Goal: Task Accomplishment & Management: Use online tool/utility

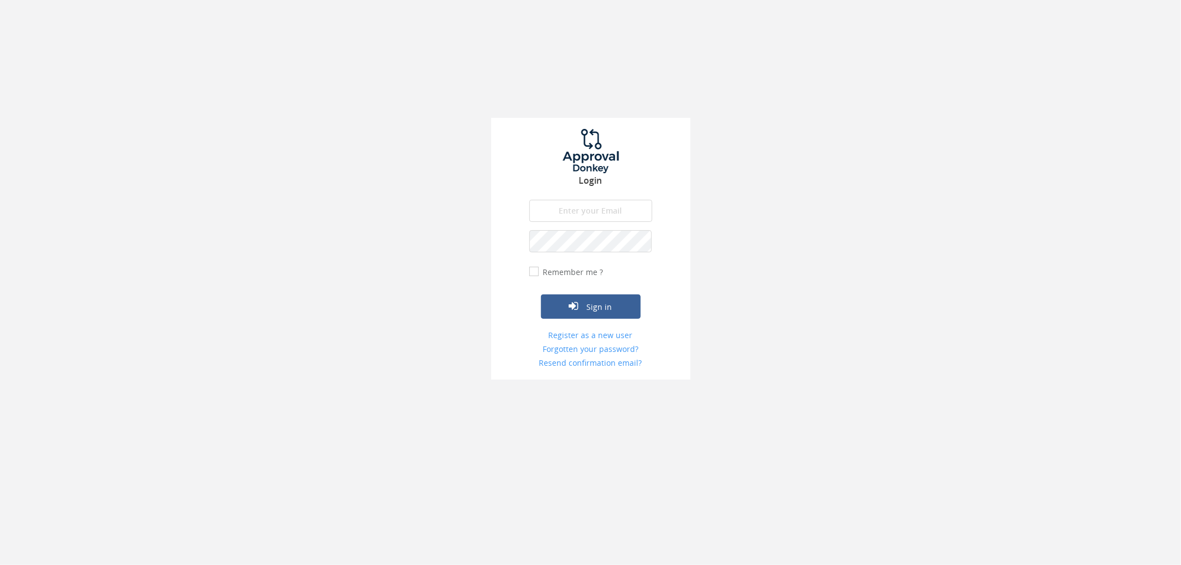
click at [602, 202] on input "email" at bounding box center [590, 211] width 123 height 22
type input "[EMAIL_ADDRESS][DOMAIN_NAME]"
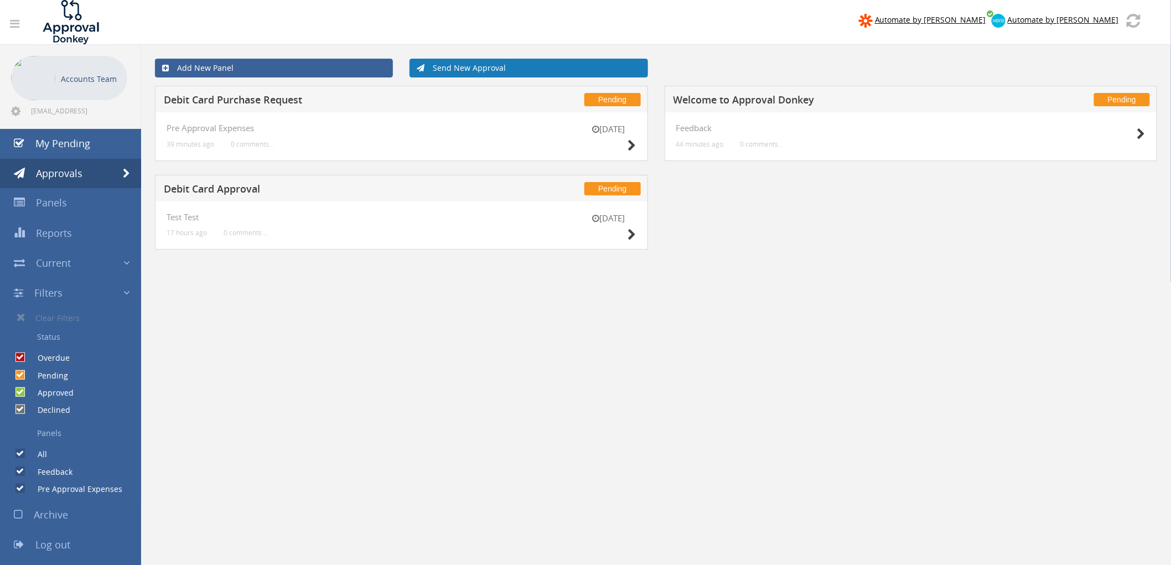
click at [454, 71] on link "Send New Approval" at bounding box center [529, 68] width 238 height 19
click at [472, 104] on h5 "Debit Card Purchase Request" at bounding box center [330, 102] width 333 height 14
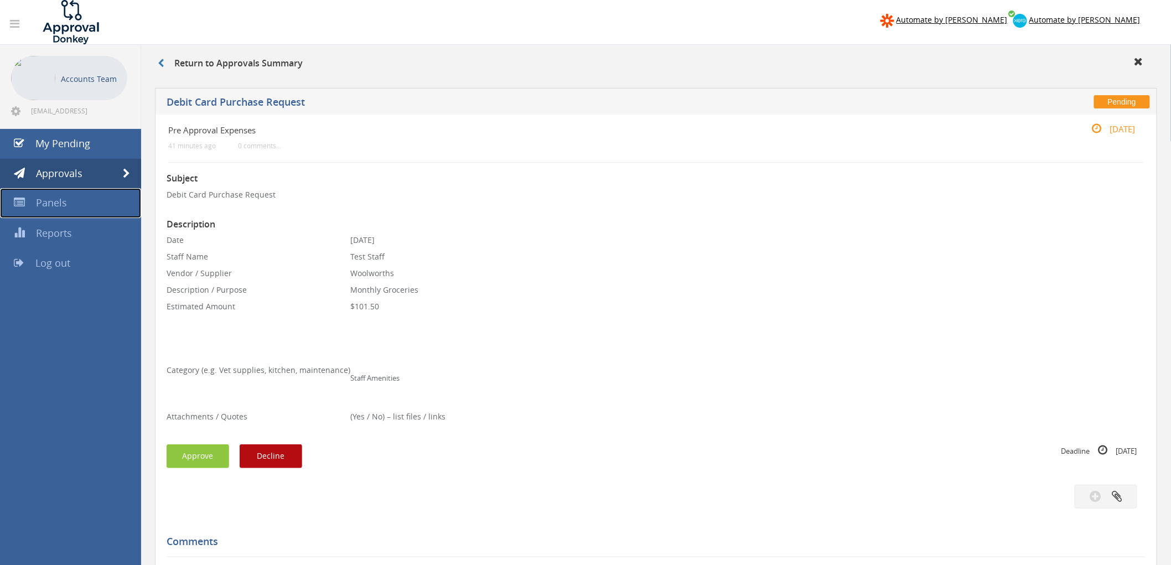
click at [79, 203] on link "Panels" at bounding box center [70, 203] width 141 height 30
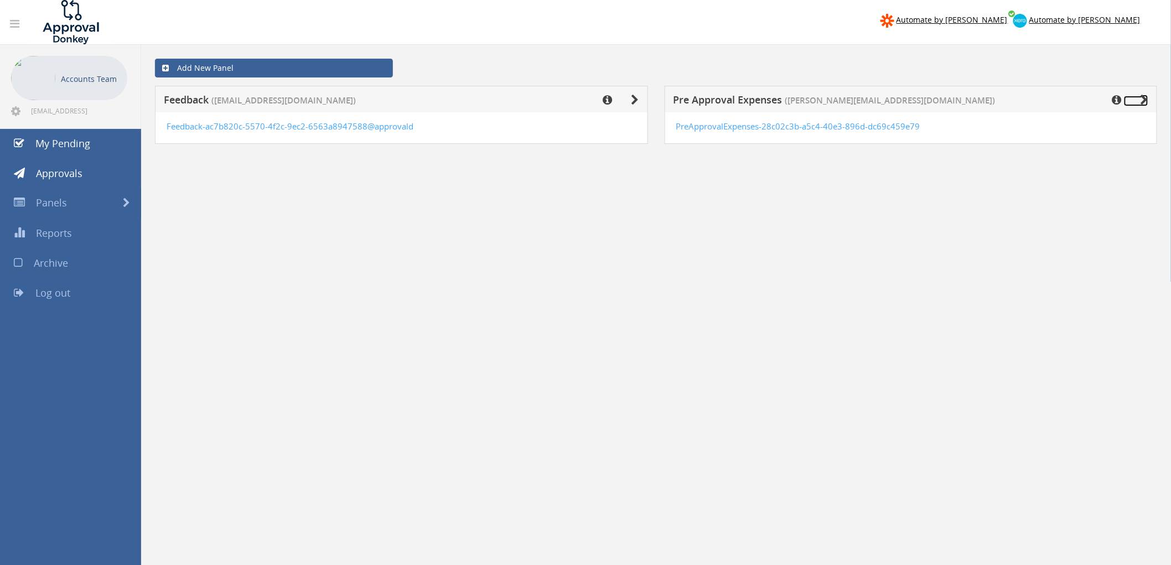
click at [1145, 96] on icon at bounding box center [1145, 100] width 8 height 11
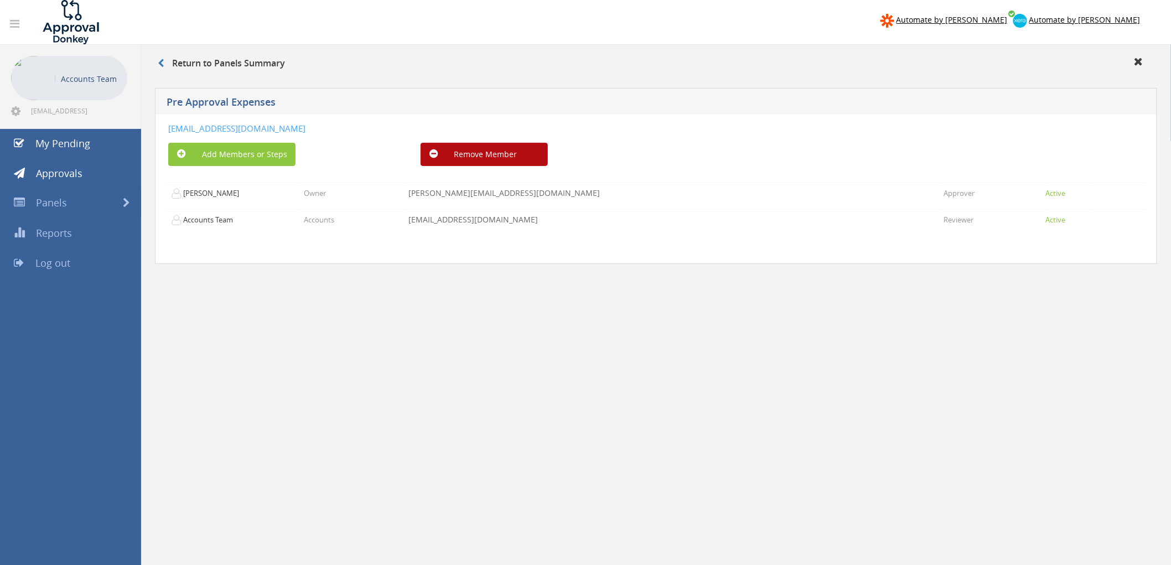
drag, startPoint x: 504, startPoint y: 129, endPoint x: 161, endPoint y: 136, distance: 342.7
click at [161, 136] on div "[EMAIL_ADDRESS][DOMAIN_NAME] Add Members or Steps Remove Member [PERSON_NAME] O…" at bounding box center [656, 189] width 1003 height 149
copy link "[EMAIL_ADDRESS][DOMAIN_NAME]"
click at [18, 27] on icon at bounding box center [14, 23] width 9 height 11
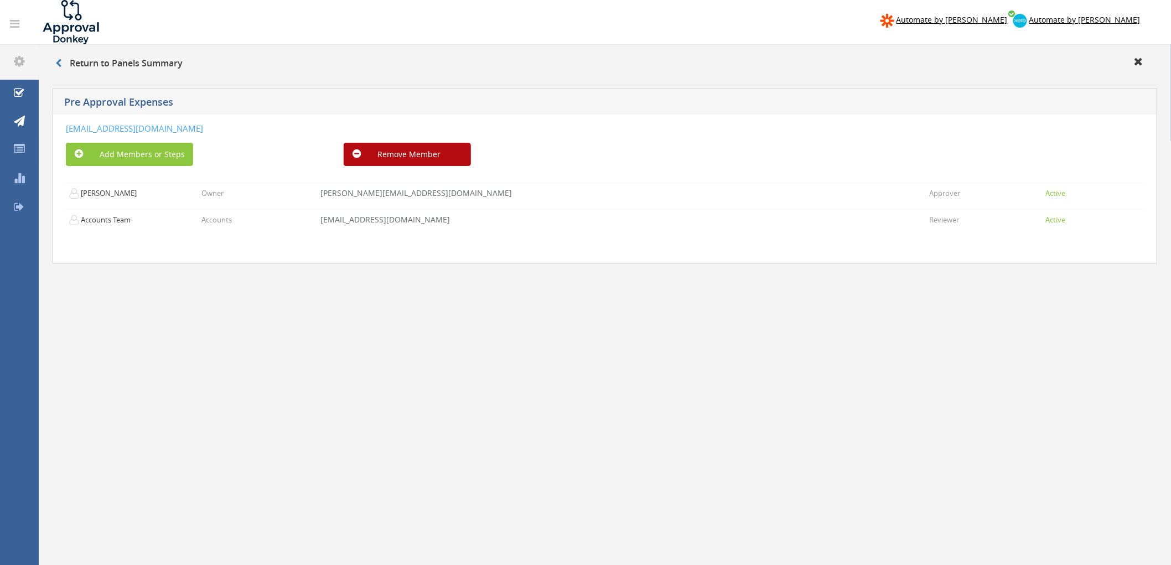
click at [18, 29] on icon at bounding box center [14, 23] width 9 height 11
